Goal: Entertainment & Leisure: Consume media (video, audio)

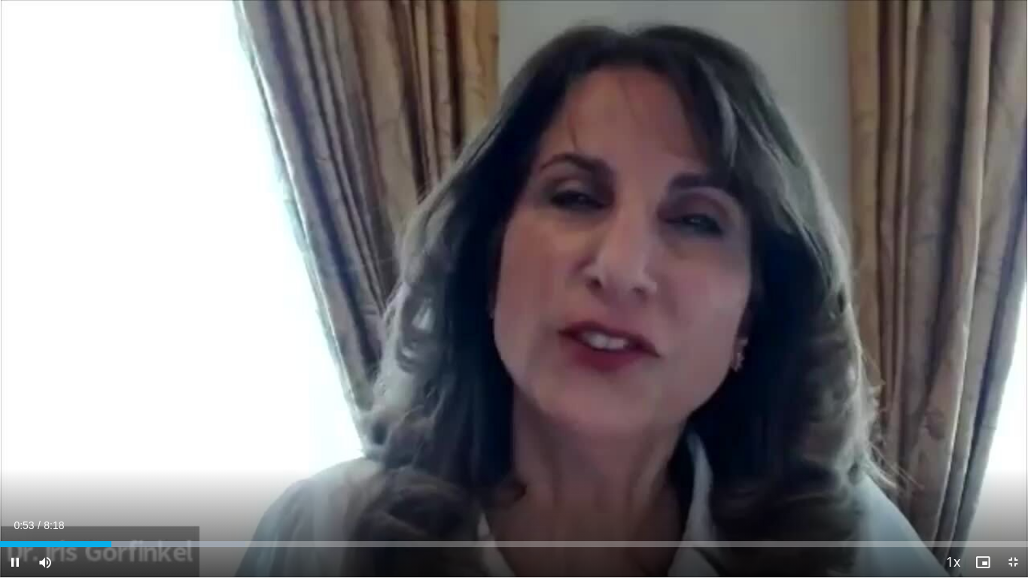
click at [65, 430] on div "Current Time 0:53 / Duration 8:18" at bounding box center [514, 526] width 1028 height 14
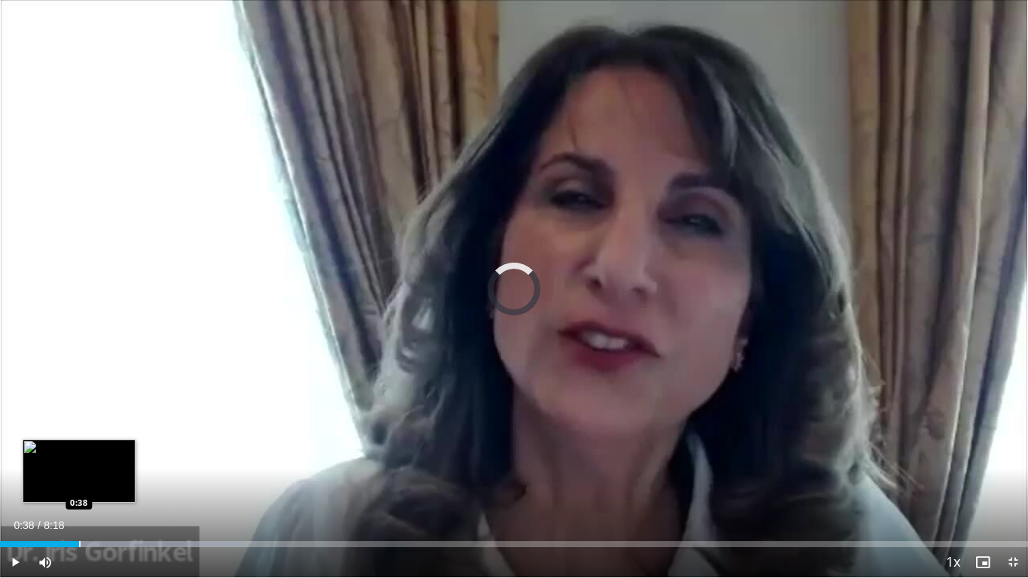
click at [79, 430] on div "Progress Bar" at bounding box center [80, 544] width 2 height 6
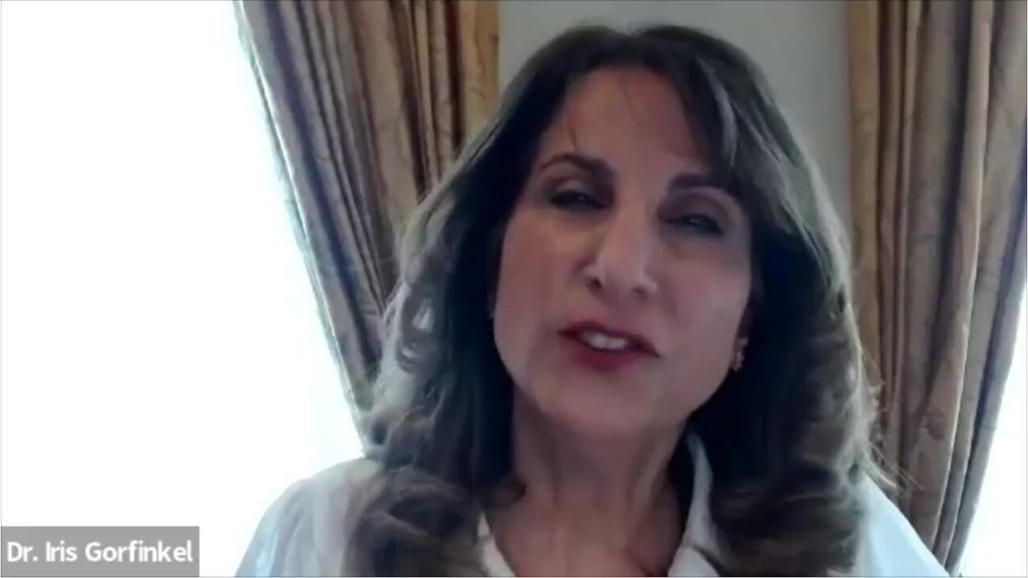
click at [68, 430] on video-js "**********" at bounding box center [514, 289] width 1028 height 578
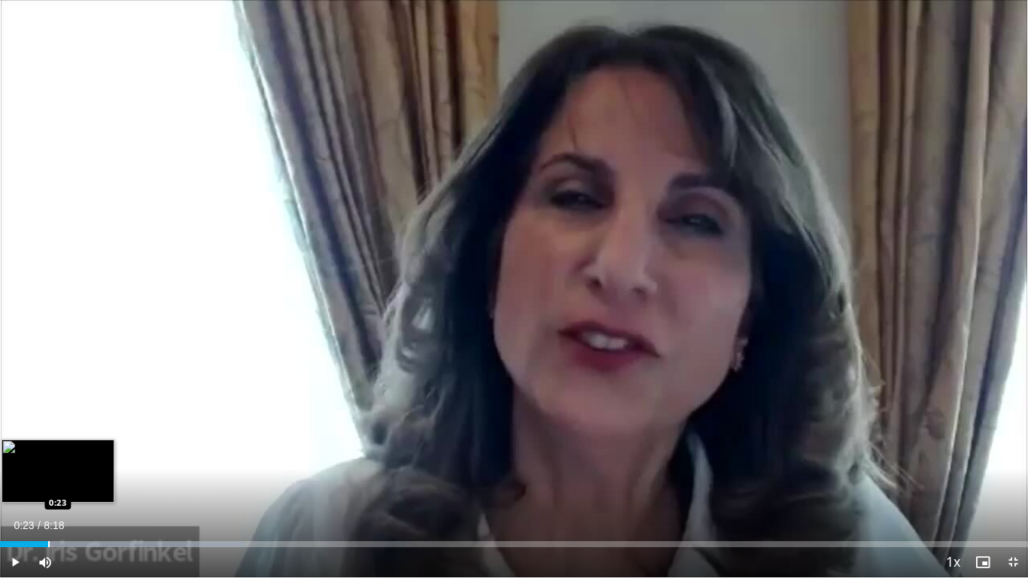
click at [48, 430] on div "Progress Bar" at bounding box center [49, 544] width 2 height 6
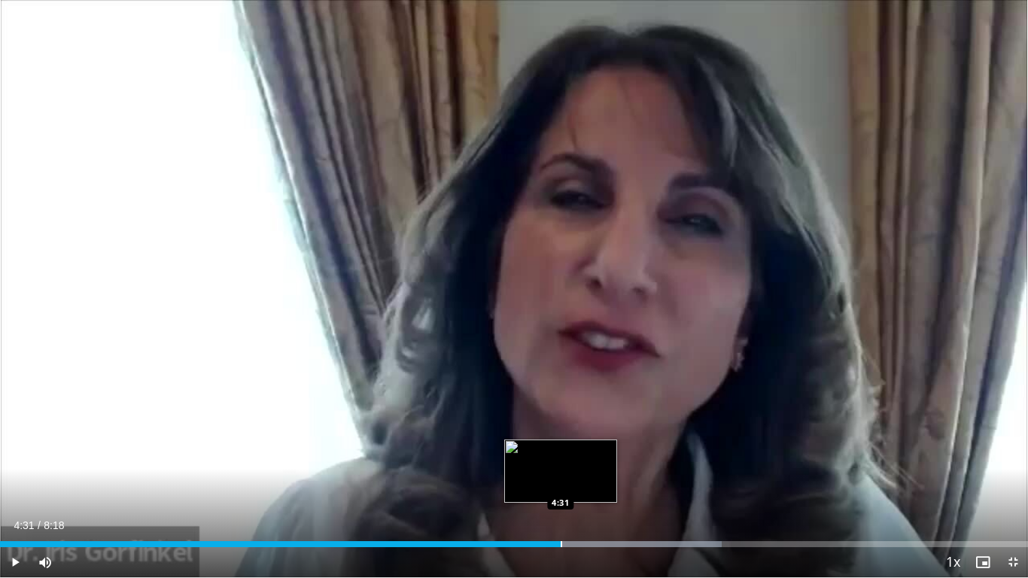
click at [561, 430] on div "Progress Bar" at bounding box center [562, 544] width 2 height 6
click at [540, 430] on div "Progress Bar" at bounding box center [541, 544] width 2 height 6
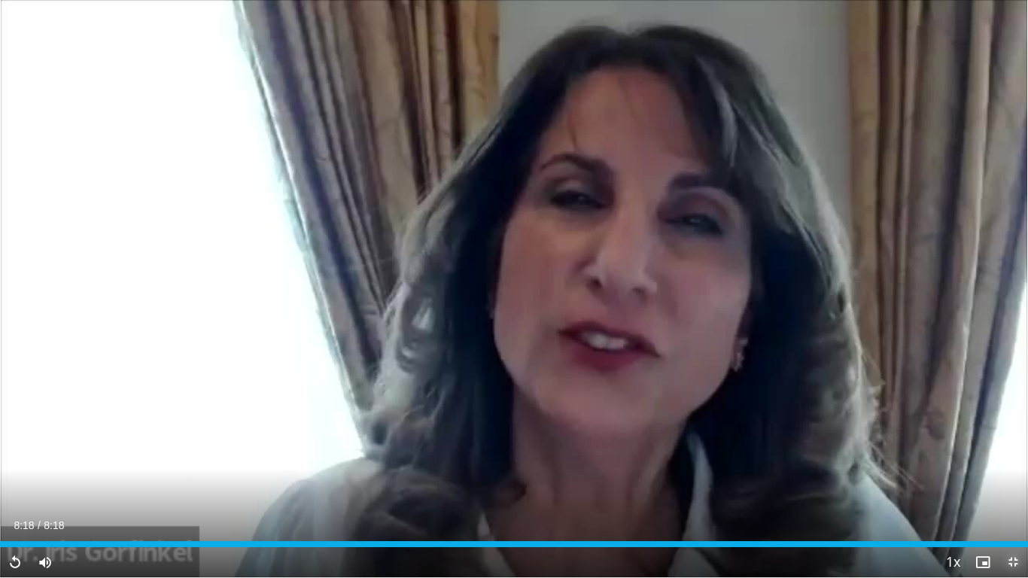
click at [745, 430] on span "Video Player" at bounding box center [1013, 562] width 30 height 30
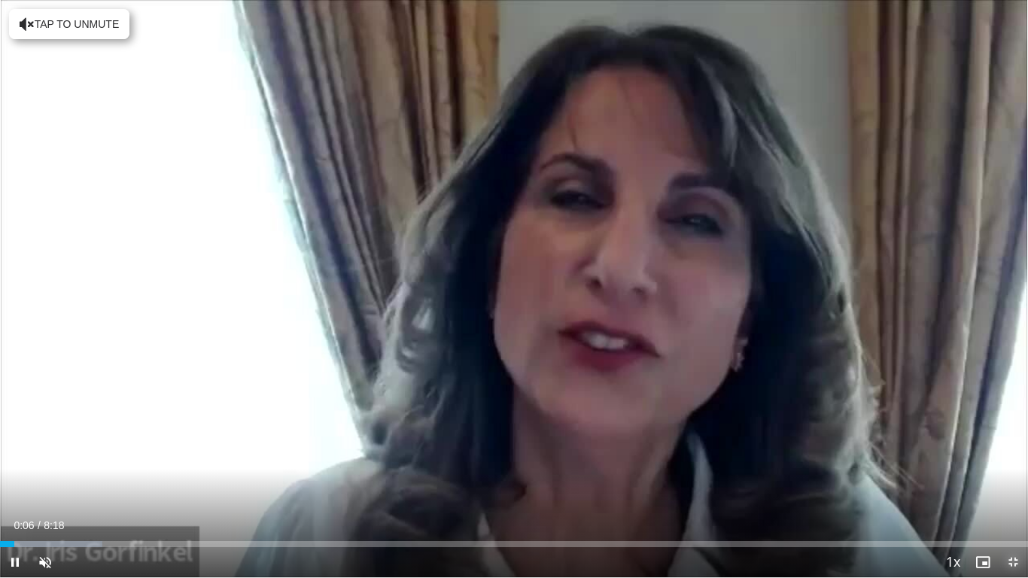
click at [745, 430] on span "Video Player" at bounding box center [1013, 562] width 30 height 30
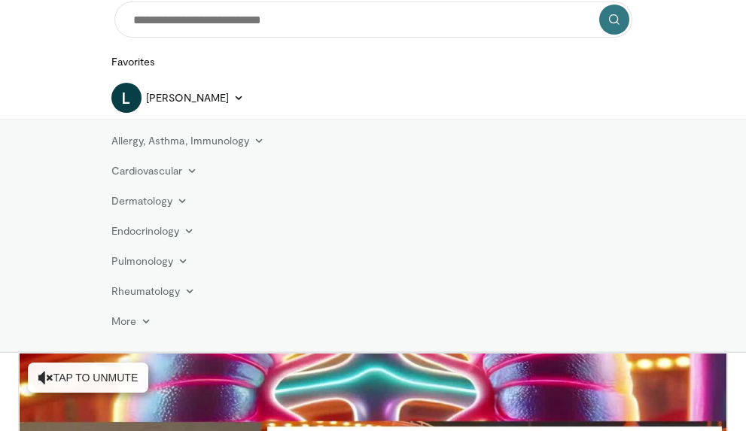
scroll to position [111, 0]
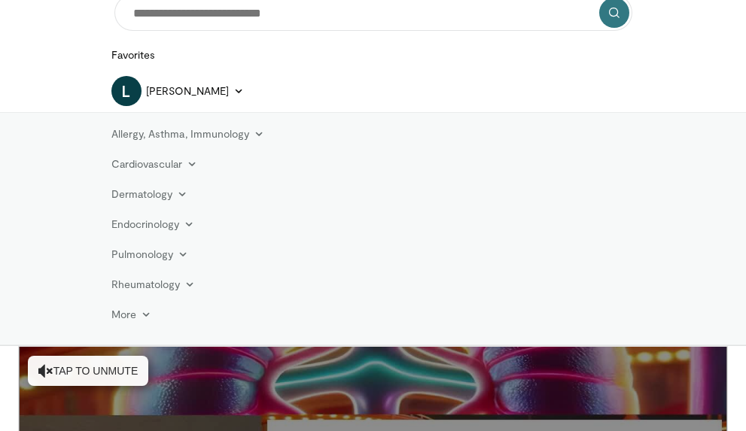
click at [77, 356] on button "Tap to unmute" at bounding box center [88, 371] width 120 height 30
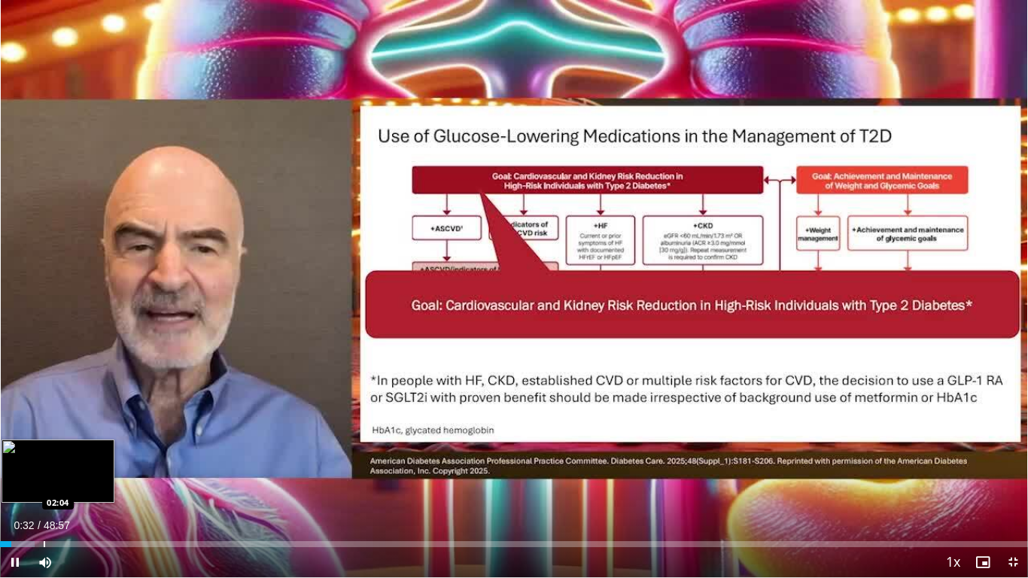
click at [45, 430] on div "Progress Bar" at bounding box center [45, 544] width 2 height 6
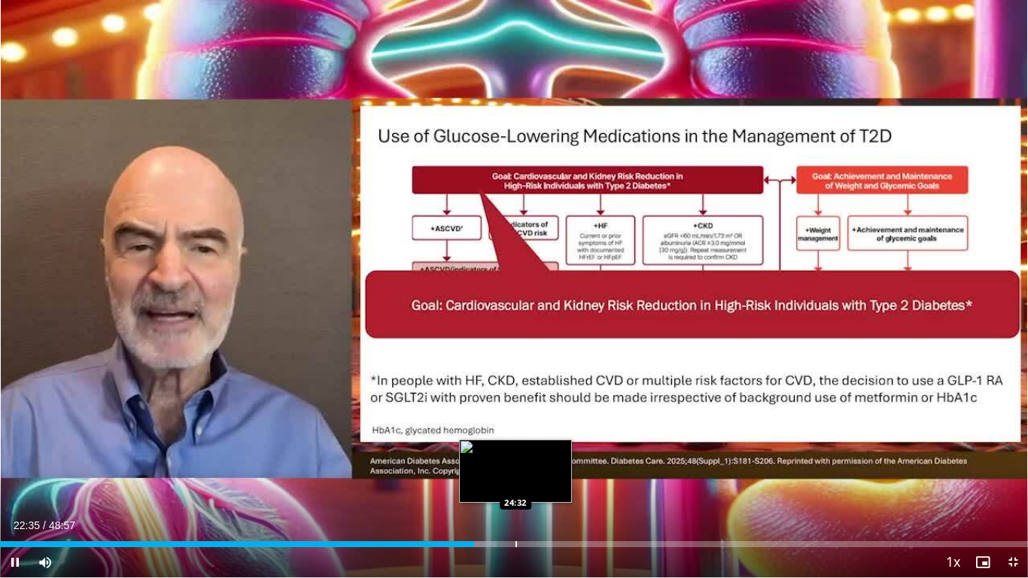
click at [515, 430] on div "Loaded : 48.29% 22:35 24:32" at bounding box center [514, 540] width 1028 height 14
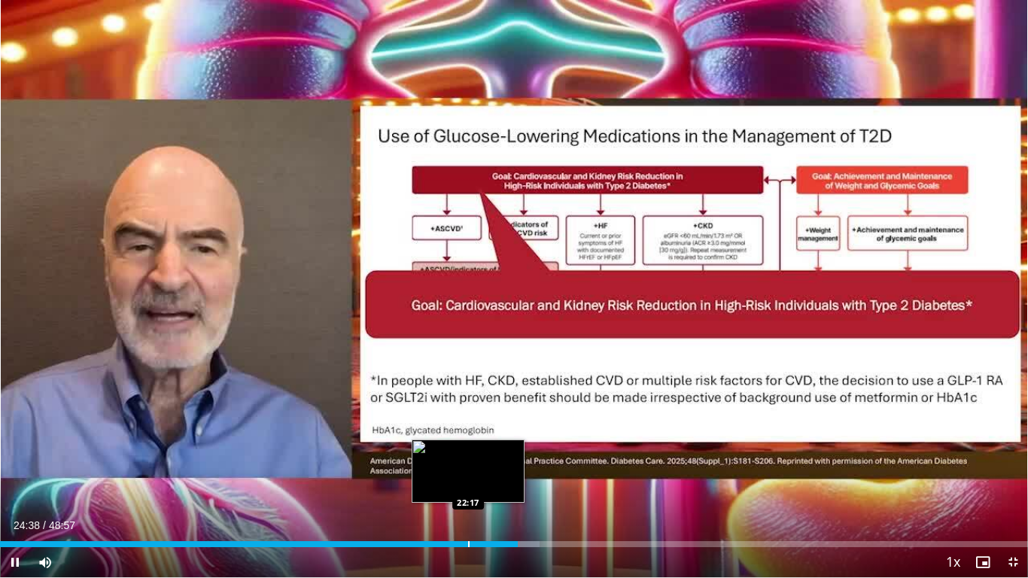
click at [468, 430] on div "10 seconds Tap to unmute" at bounding box center [514, 288] width 1028 height 577
click at [468, 430] on div "Loaded : 52.48% 24:39 22:17" at bounding box center [514, 540] width 1028 height 14
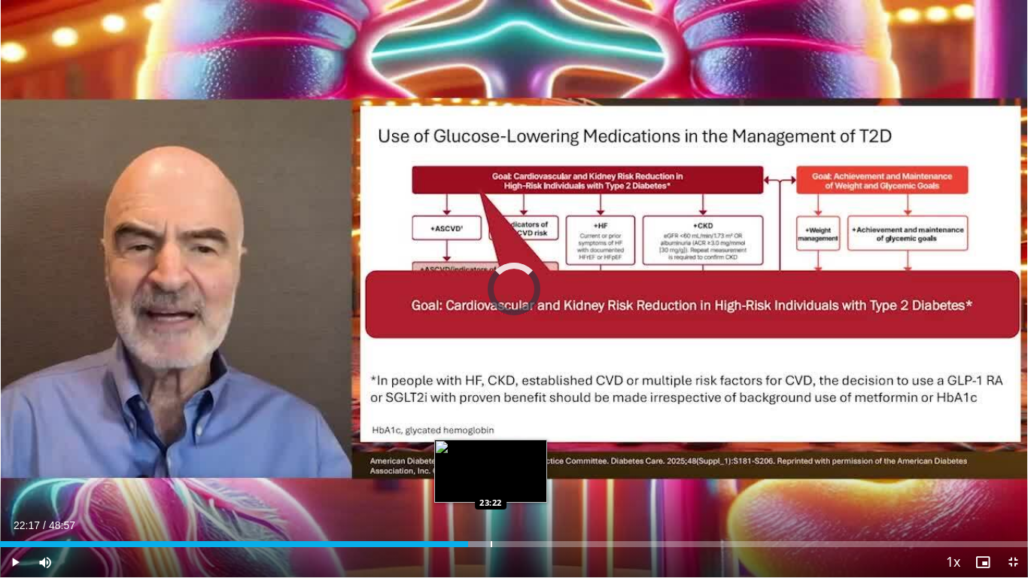
click at [491, 430] on div "Loaded : 47.61% 22:17 23:22" at bounding box center [514, 540] width 1028 height 14
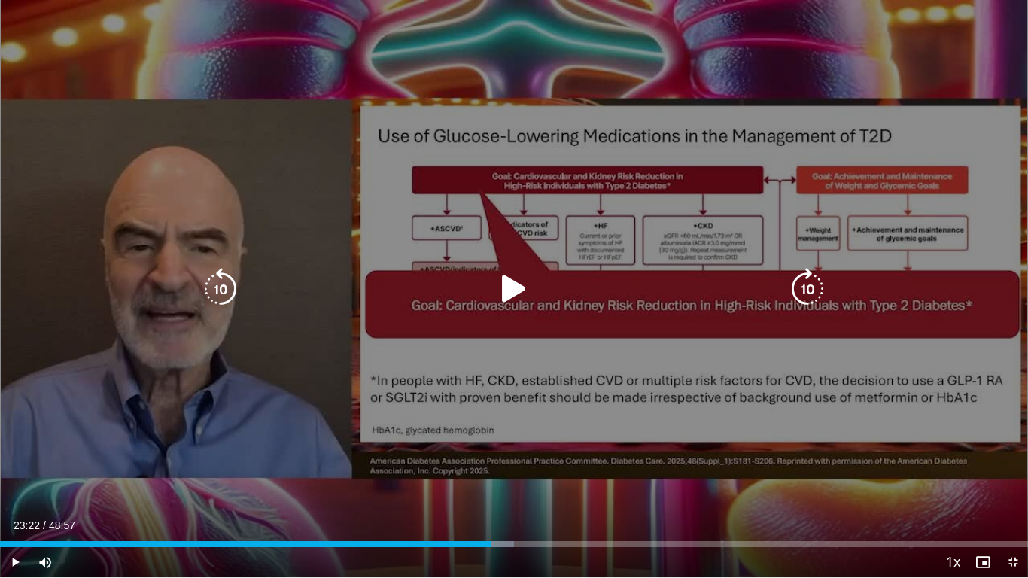
click at [433, 430] on div "10 seconds Tap to unmute" at bounding box center [514, 288] width 1028 height 577
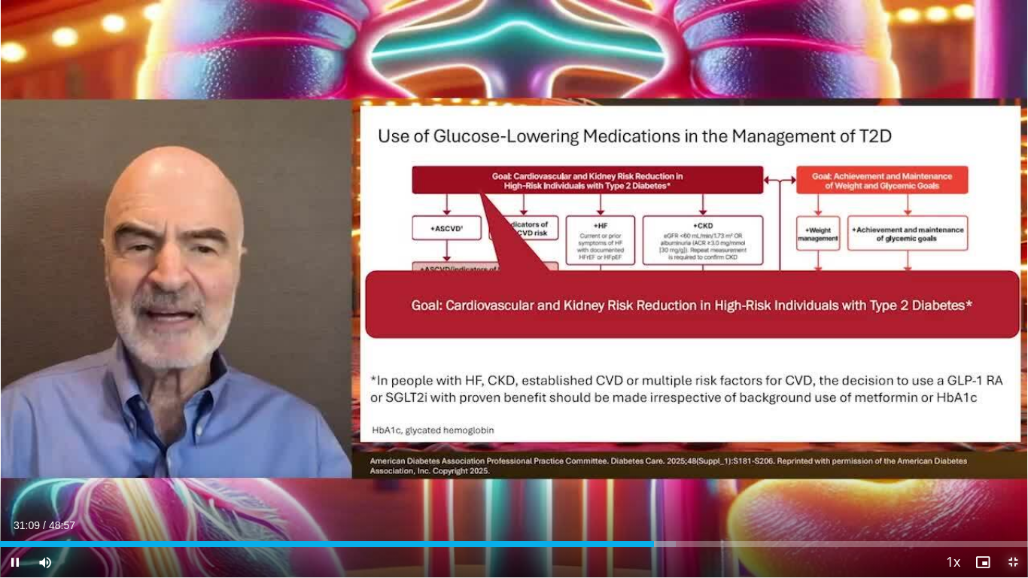
click at [745, 430] on span "Video Player" at bounding box center [1013, 562] width 30 height 30
